Goal: Information Seeking & Learning: Learn about a topic

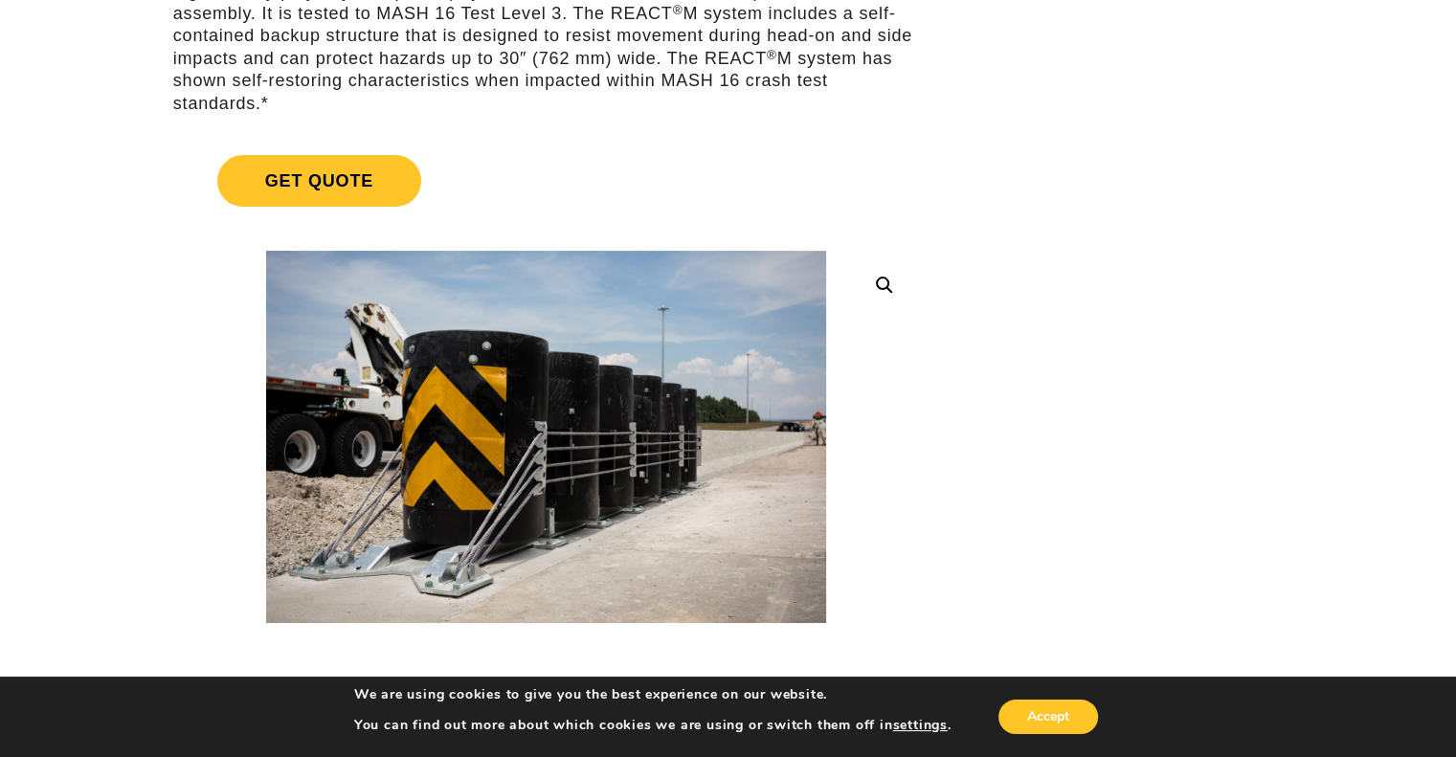
scroll to position [192, 0]
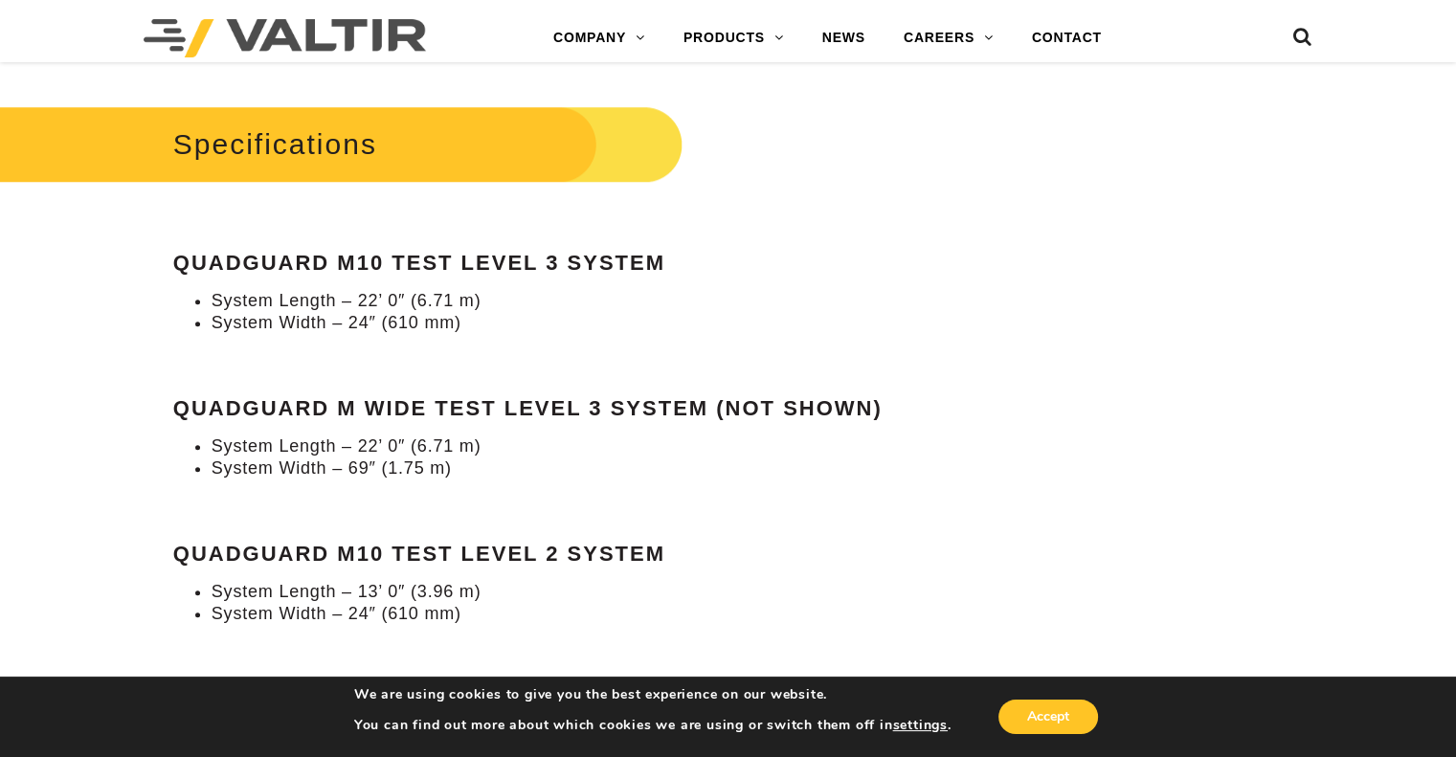
scroll to position [1628, 0]
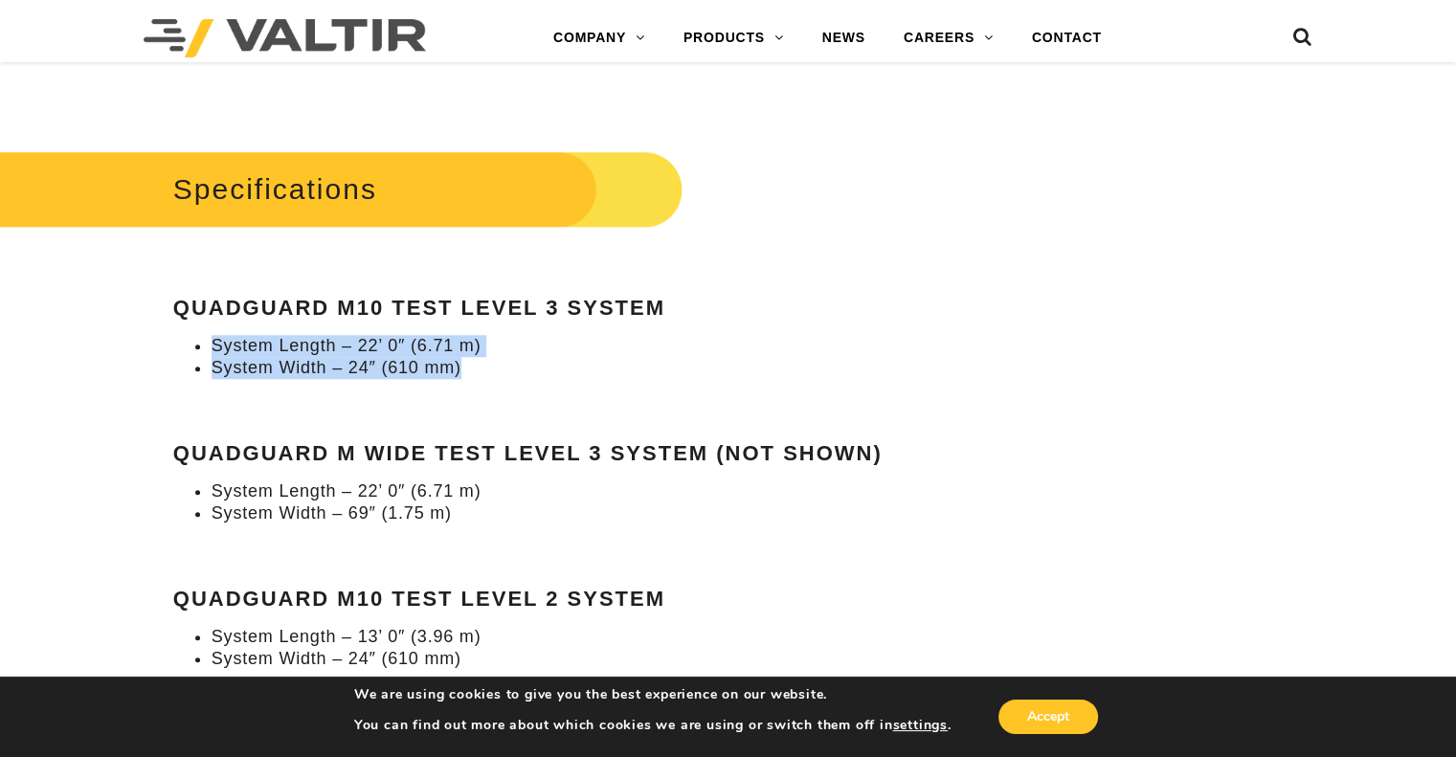
drag, startPoint x: 476, startPoint y: 355, endPoint x: 213, endPoint y: 328, distance: 264.7
click at [213, 335] on ul "System Length – 22’ 0″ (6.71 m) System Width – 24″ (610 mm)" at bounding box center [546, 357] width 746 height 45
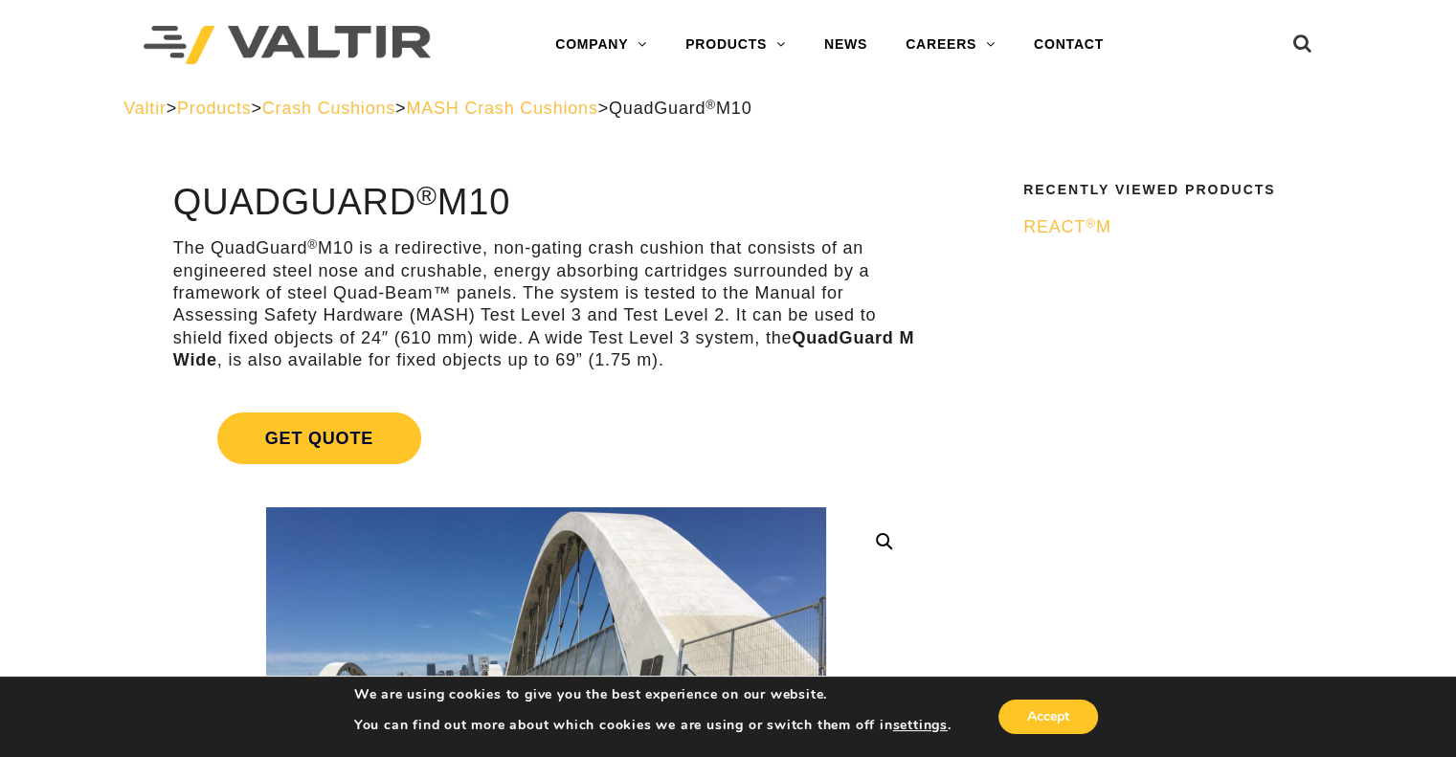
scroll to position [0, 0]
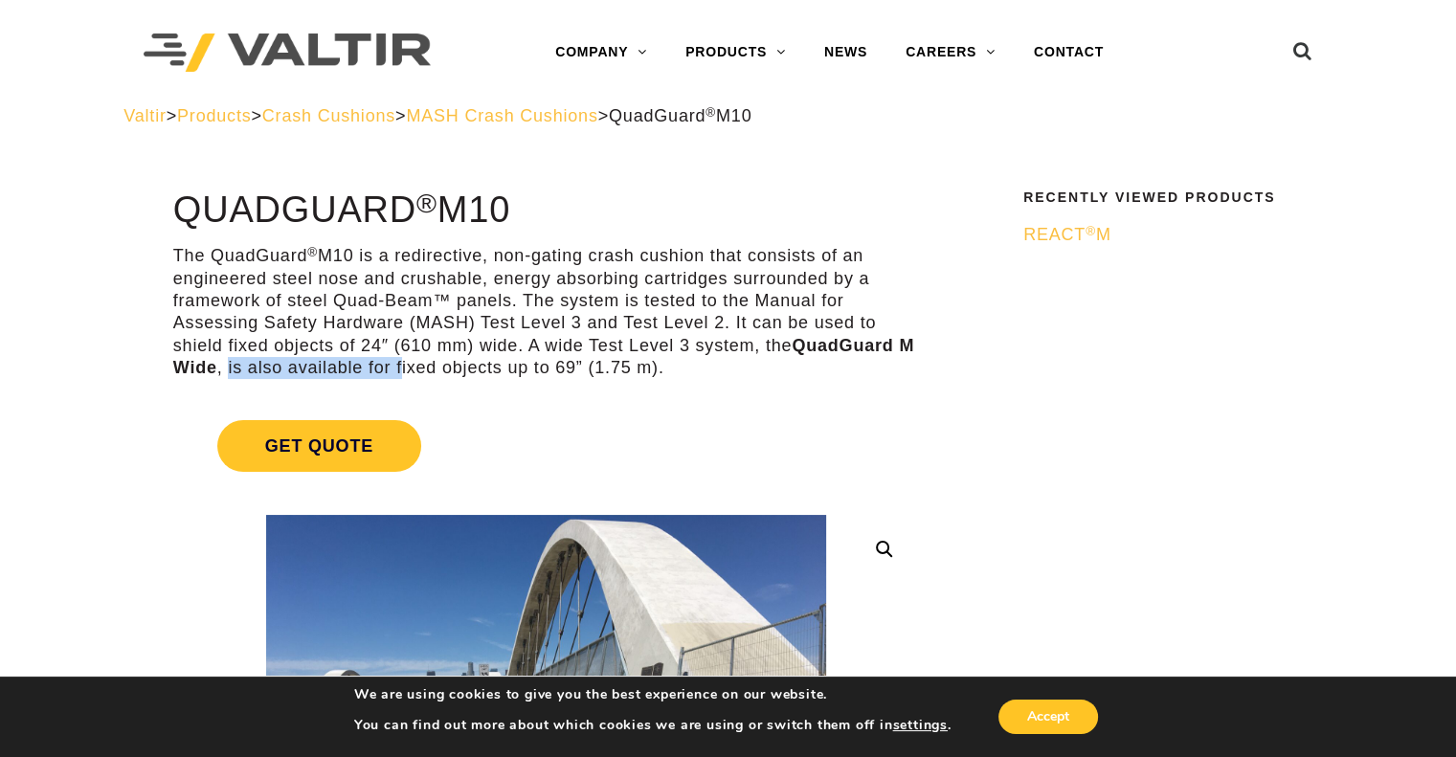
drag, startPoint x: 247, startPoint y: 370, endPoint x: 420, endPoint y: 373, distance: 173.4
click at [420, 373] on p "The QuadGuard ® M10 is a redirective, non-gating crash cushion that consists of…" at bounding box center [546, 312] width 746 height 134
click at [468, 376] on p "The QuadGuard ® M10 is a redirective, non-gating crash cushion that consists of…" at bounding box center [546, 312] width 746 height 134
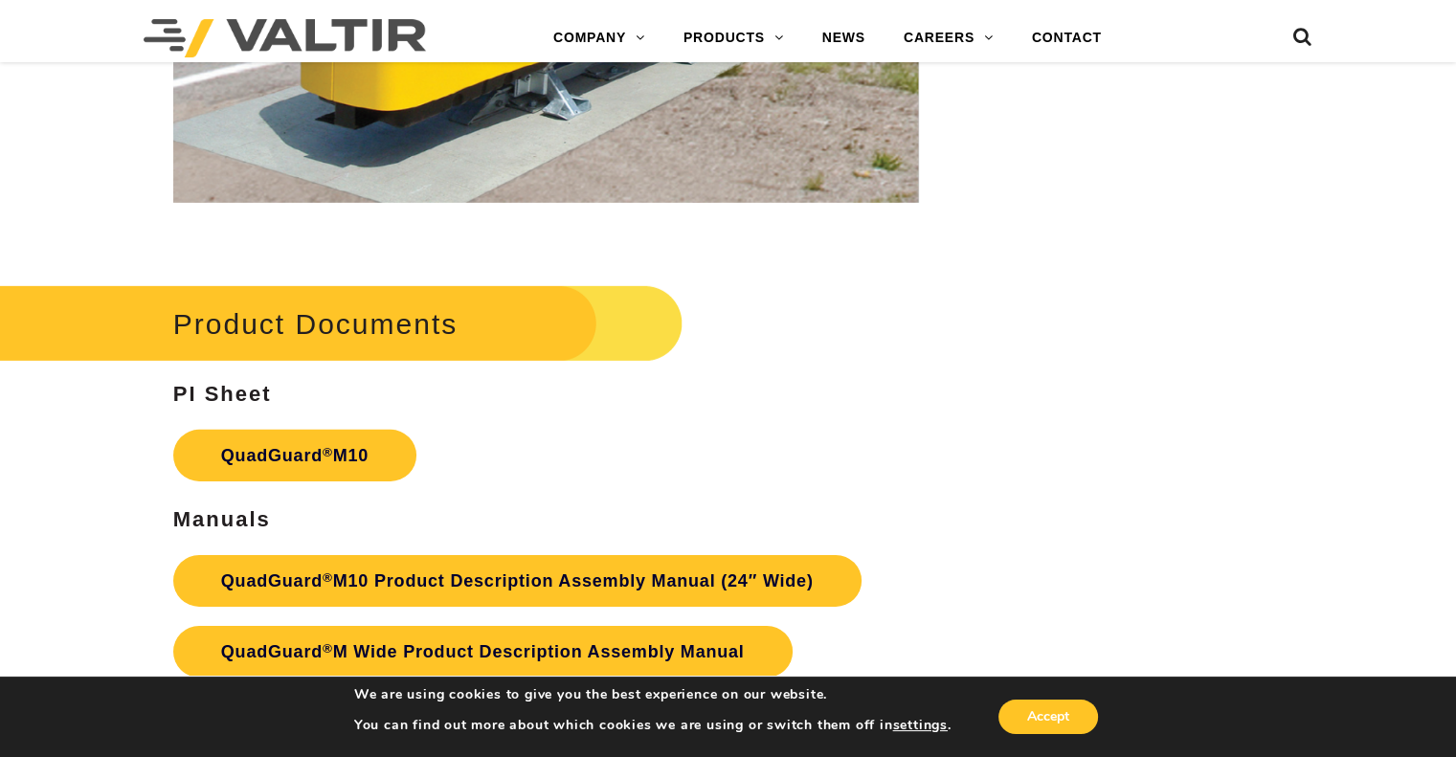
scroll to position [6033, 0]
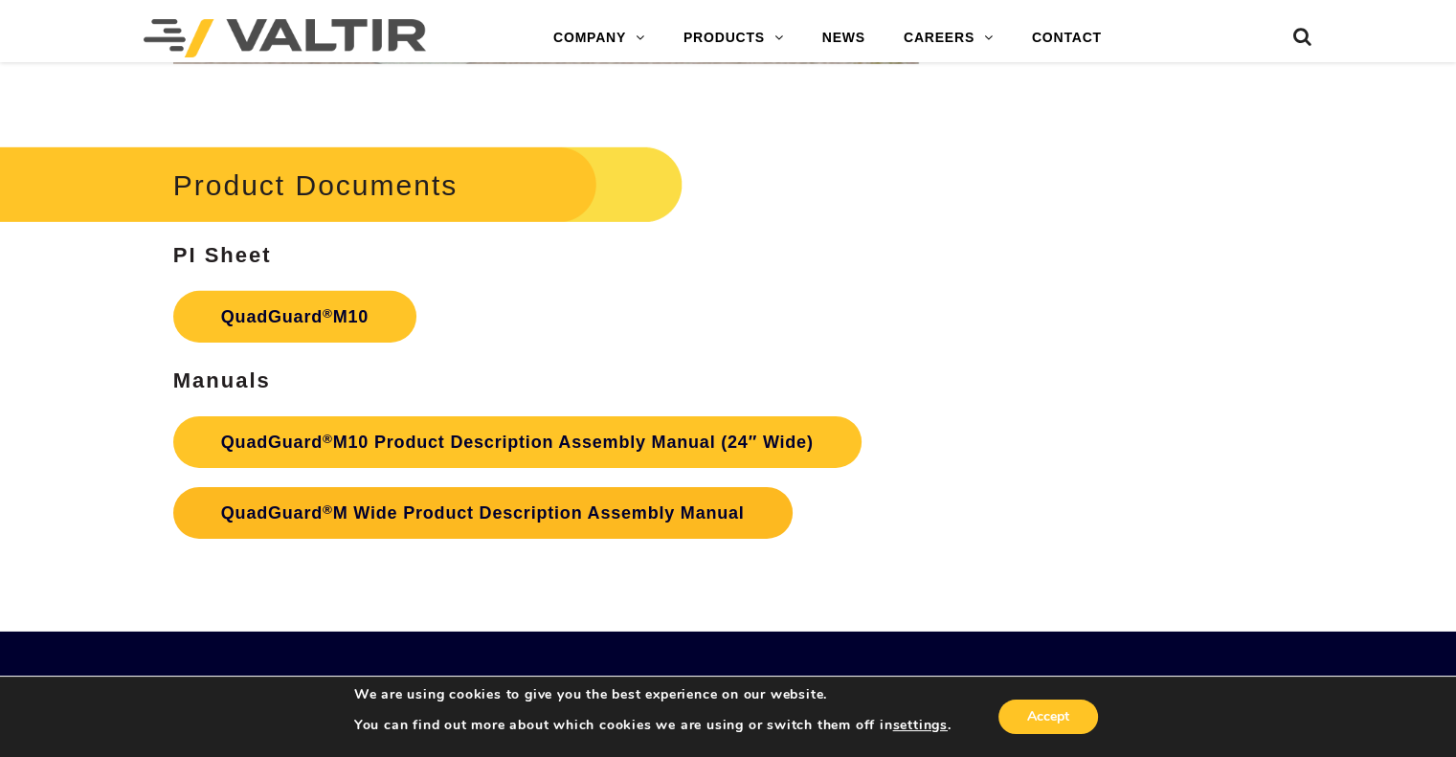
click at [506, 492] on link "QuadGuard ® M Wide Product Description Assembly Manual" at bounding box center [483, 513] width 620 height 52
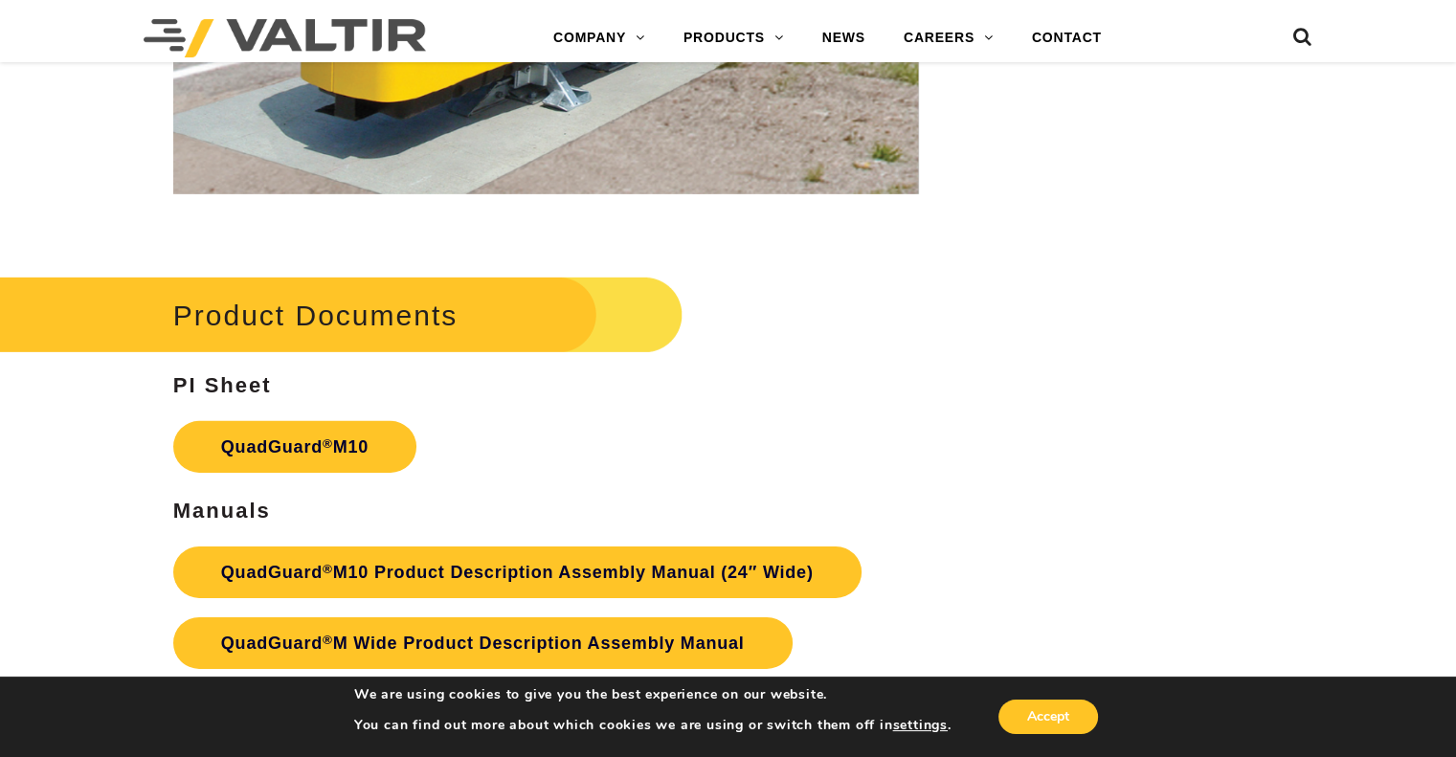
scroll to position [5937, 0]
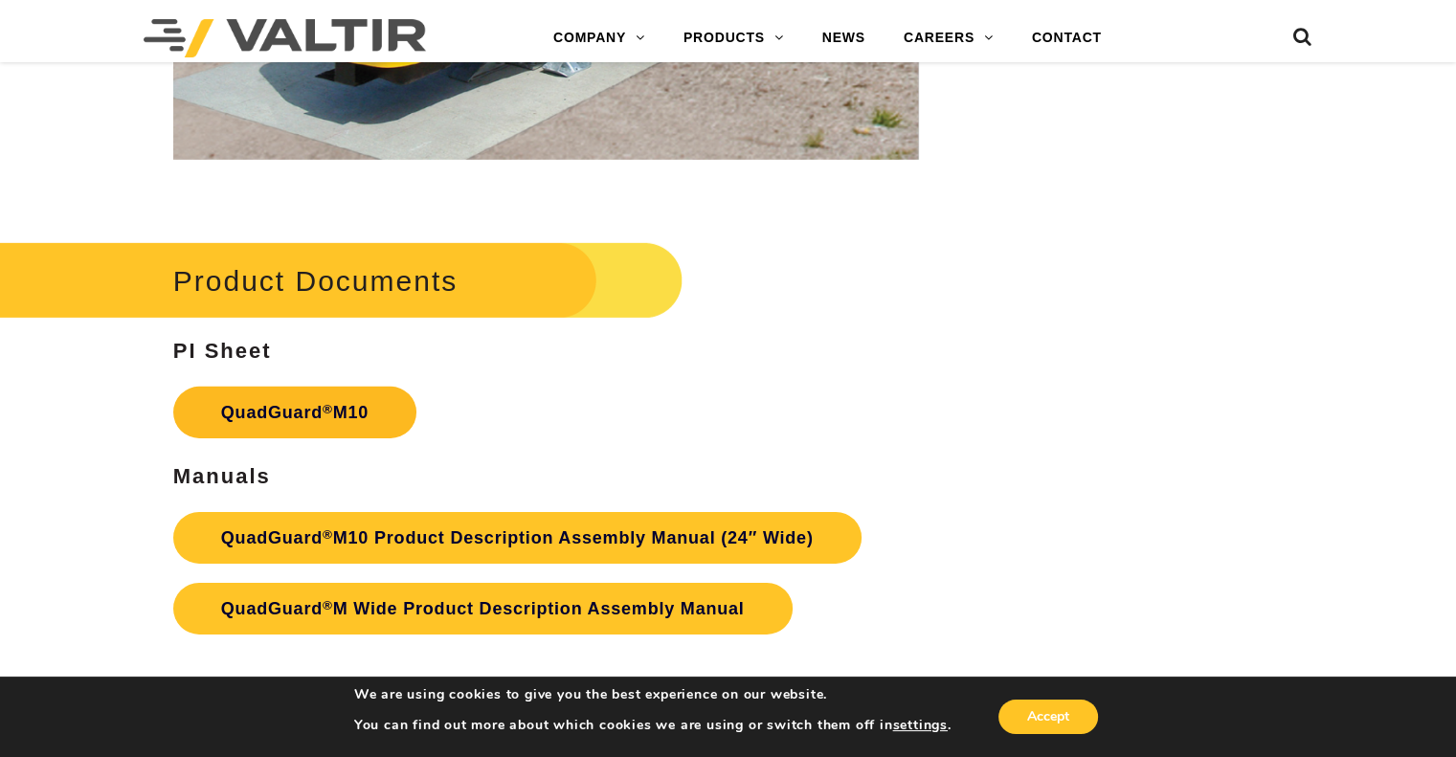
click at [356, 402] on link "QuadGuard ® M10" at bounding box center [294, 413] width 243 height 52
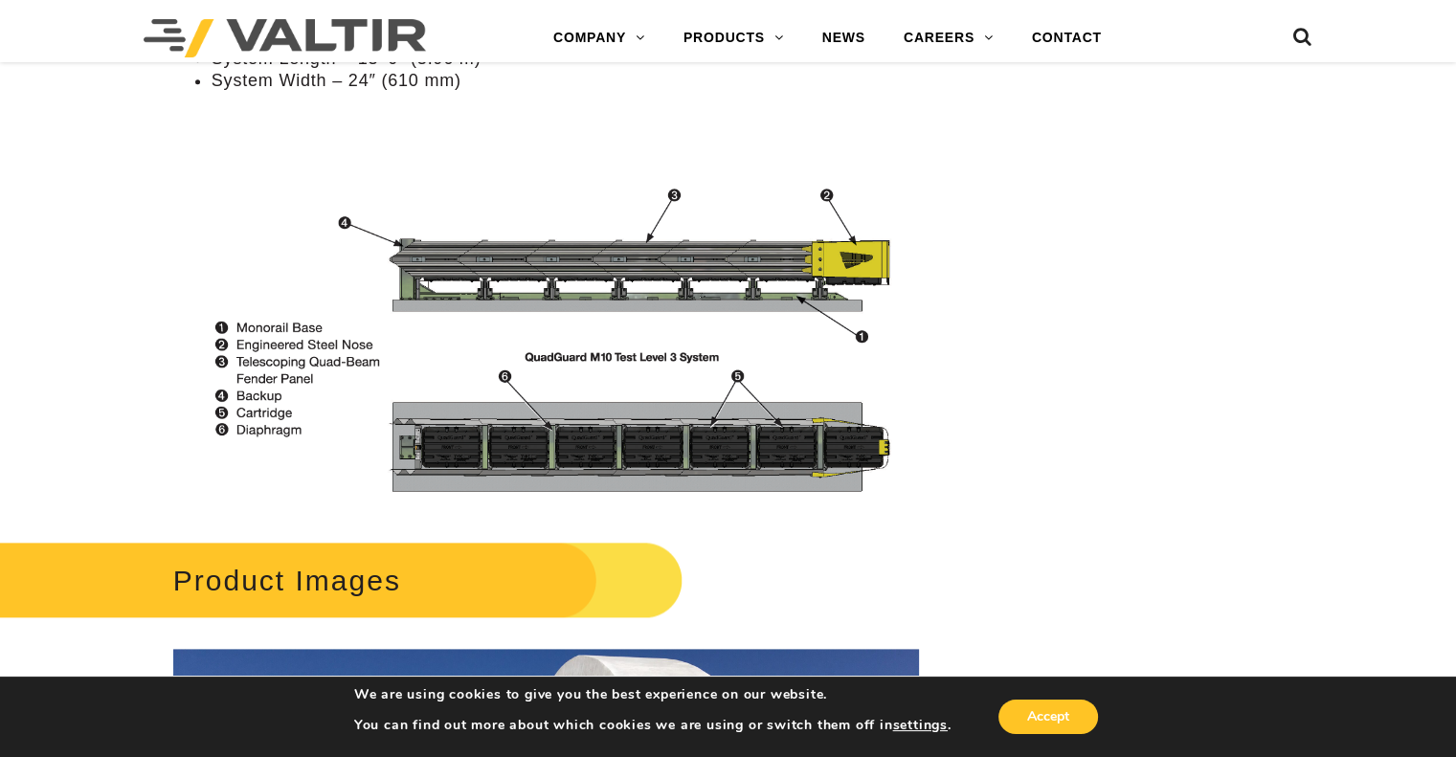
scroll to position [2011, 0]
